Goal: Task Accomplishment & Management: Use online tool/utility

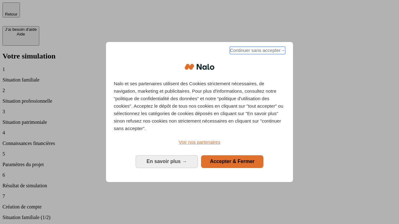
click at [257, 51] on span "Continuer sans accepter →" at bounding box center [257, 50] width 55 height 7
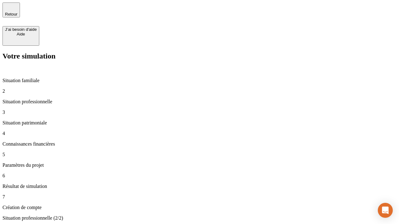
type input "30 000"
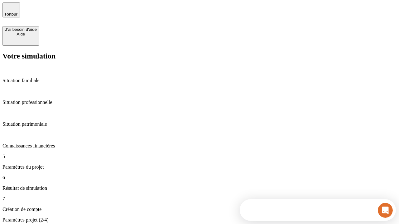
type input "25"
type input "1 000"
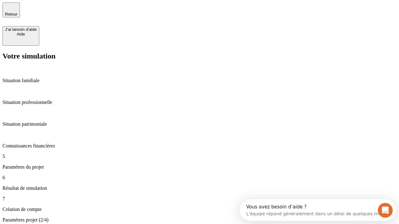
type input "640"
